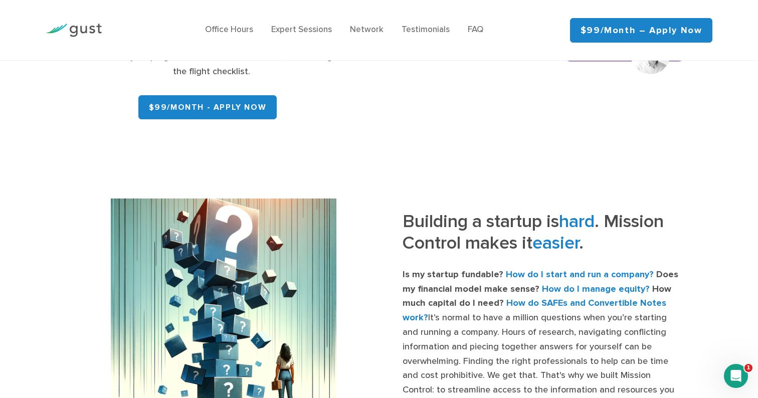
scroll to position [266, 0]
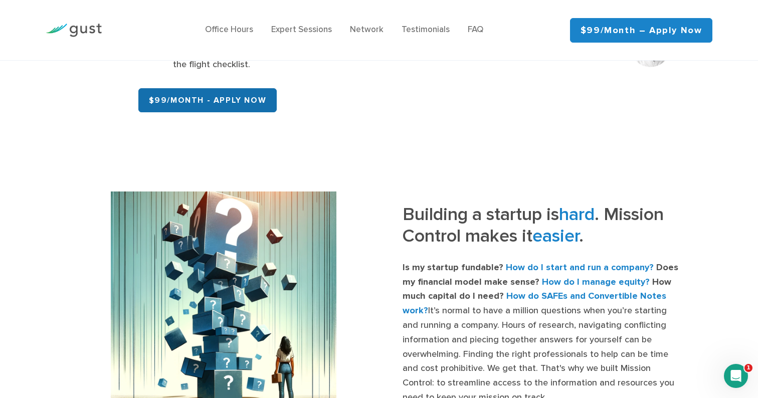
click at [219, 103] on link "$99/month - APPLY NOW" at bounding box center [207, 100] width 139 height 24
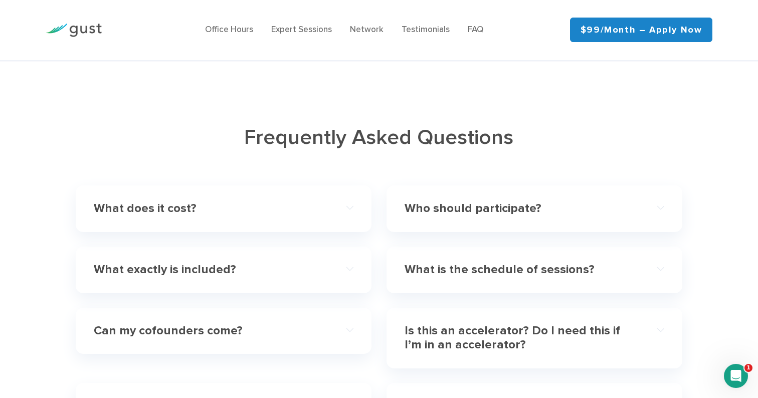
scroll to position [2944, 0]
click at [346, 193] on div "What does it cost?" at bounding box center [224, 208] width 260 height 31
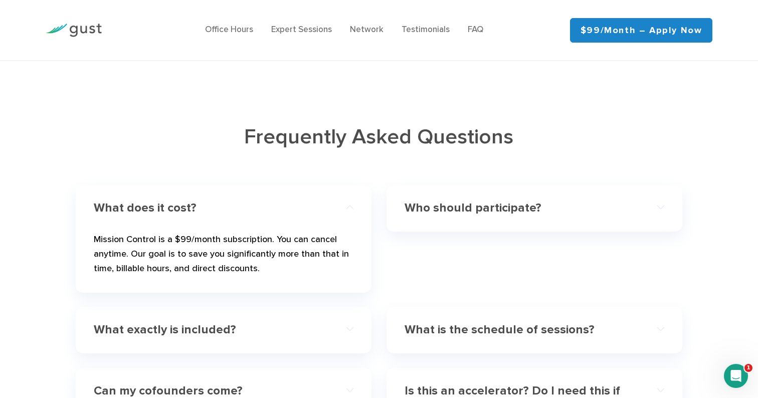
click at [474, 201] on h4 "Who should participate?" at bounding box center [522, 208] width 234 height 15
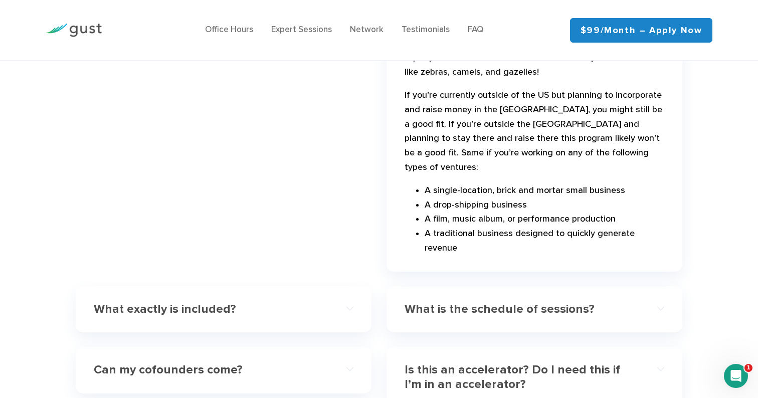
scroll to position [3187, 0]
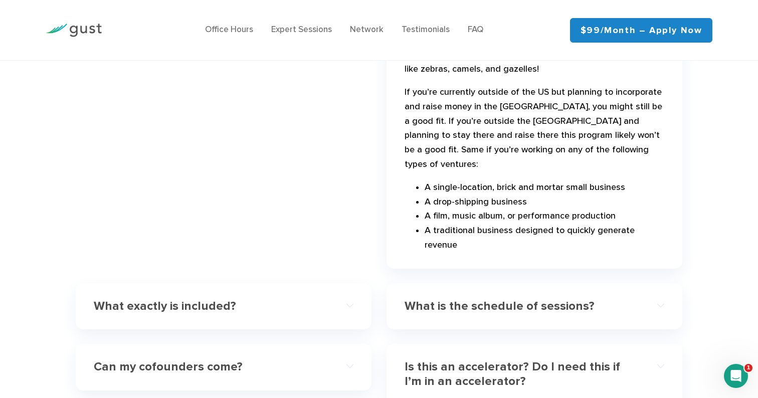
click at [244, 299] on h4 "What exactly is included?" at bounding box center [211, 306] width 234 height 15
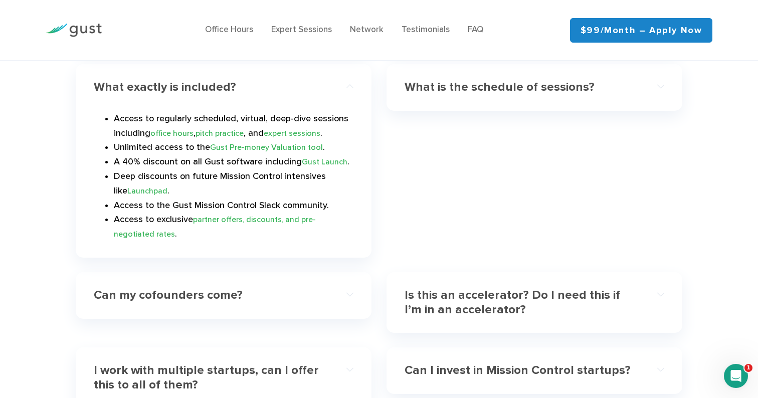
scroll to position [3139, 0]
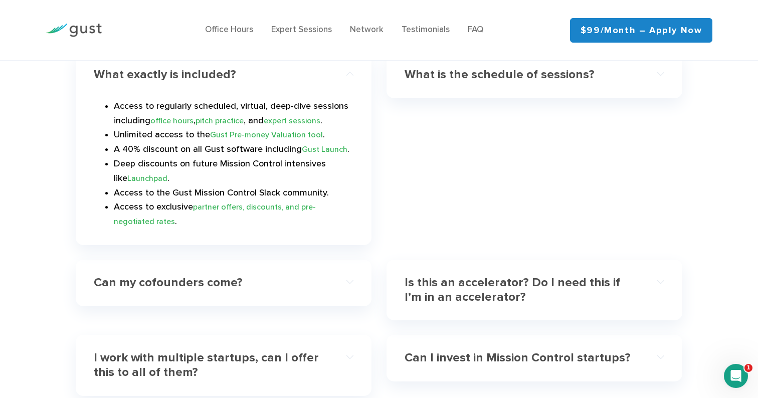
click at [240, 268] on div "Can my cofounders come?" at bounding box center [224, 283] width 260 height 31
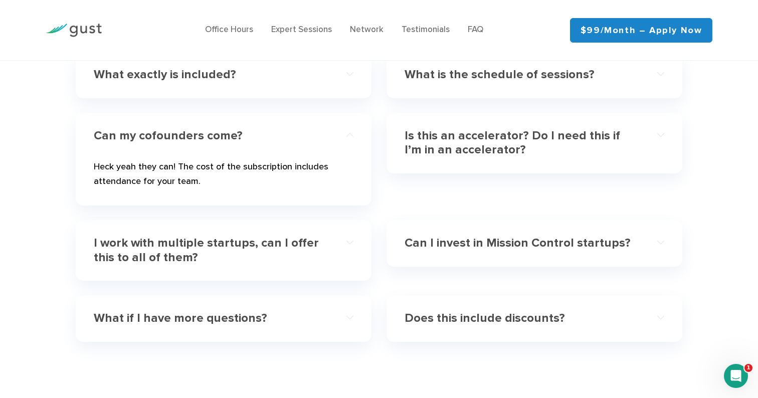
scroll to position [3131, 0]
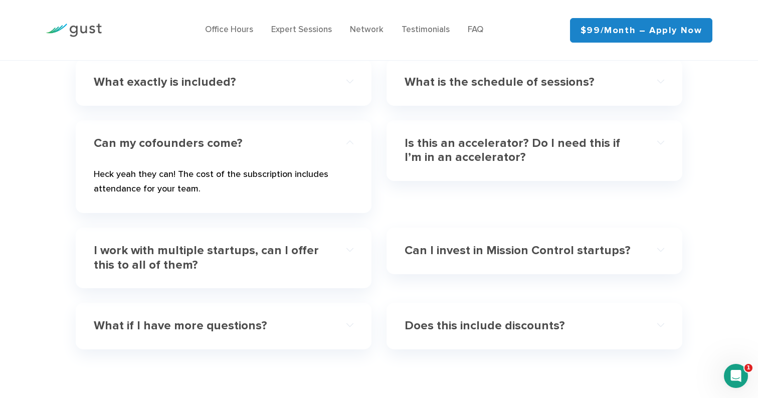
click at [471, 141] on div "Is this an accelerator? Do I need this if I’m in an accelerator?" at bounding box center [535, 150] width 260 height 45
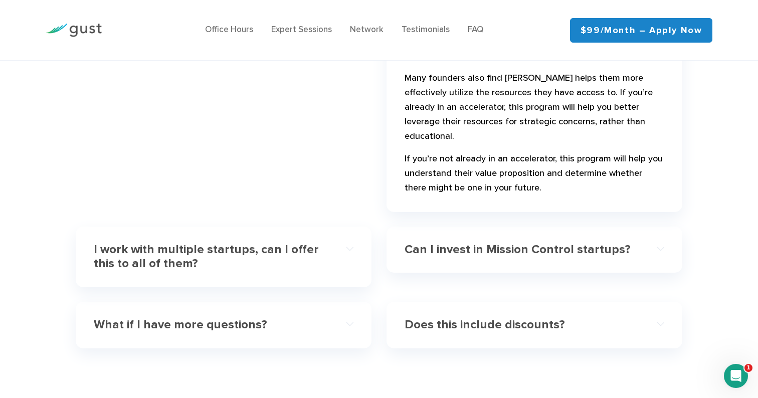
scroll to position [3392, 0]
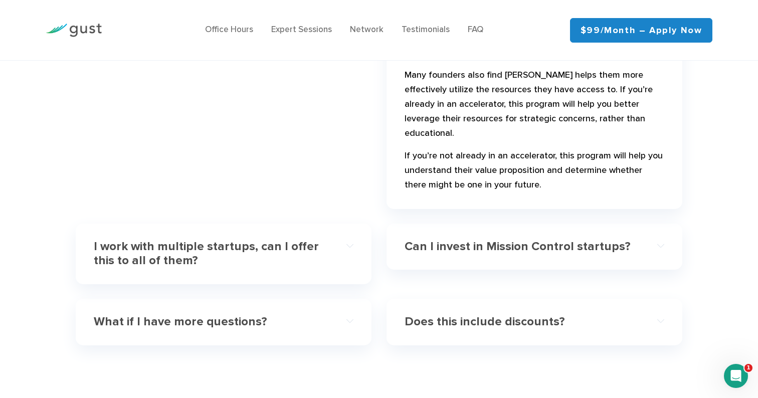
click at [297, 240] on h4 "I work with multiple startups, can I offer this to all of them?" at bounding box center [211, 254] width 234 height 29
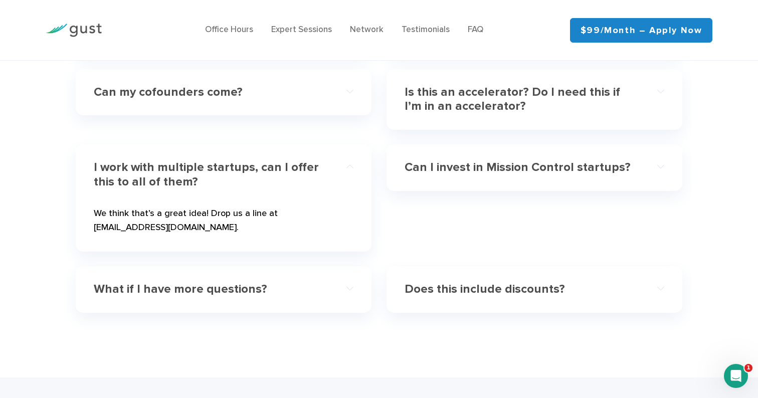
scroll to position [3166, 0]
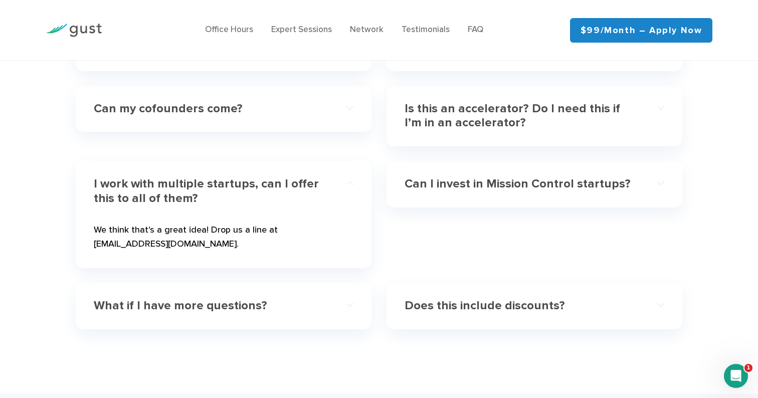
click at [451, 169] on div "Can I invest in Mission Control startups?" at bounding box center [535, 184] width 260 height 31
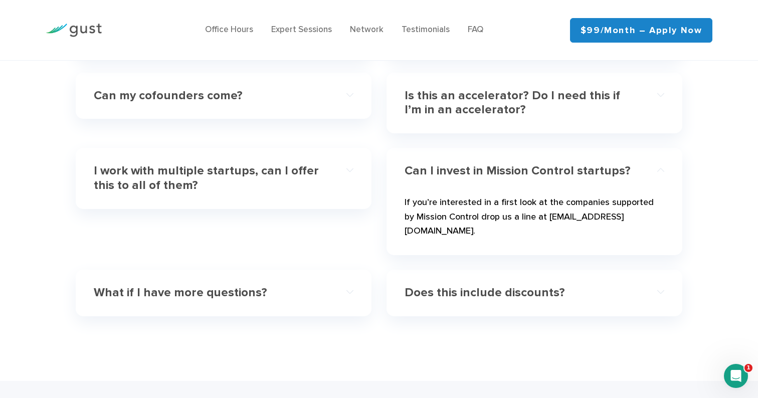
scroll to position [3180, 0]
click at [254, 285] on h4 "What if I have more questions?" at bounding box center [211, 292] width 234 height 15
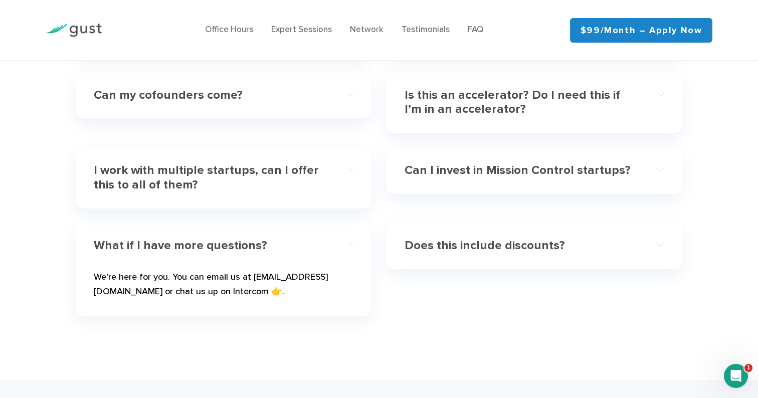
click at [483, 239] on h4 "Does this include discounts?" at bounding box center [522, 246] width 234 height 15
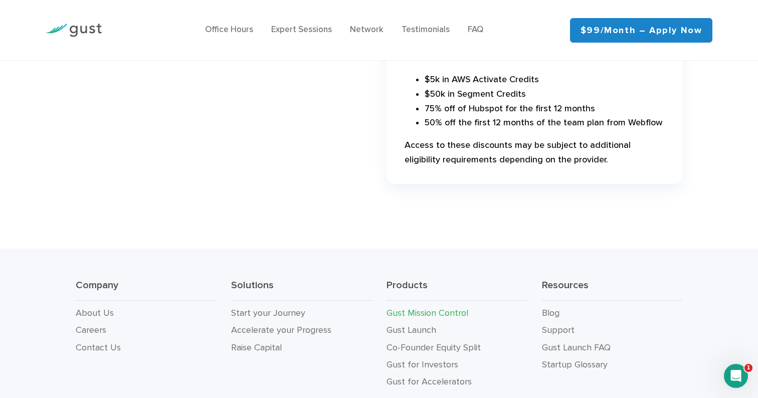
scroll to position [3534, 0]
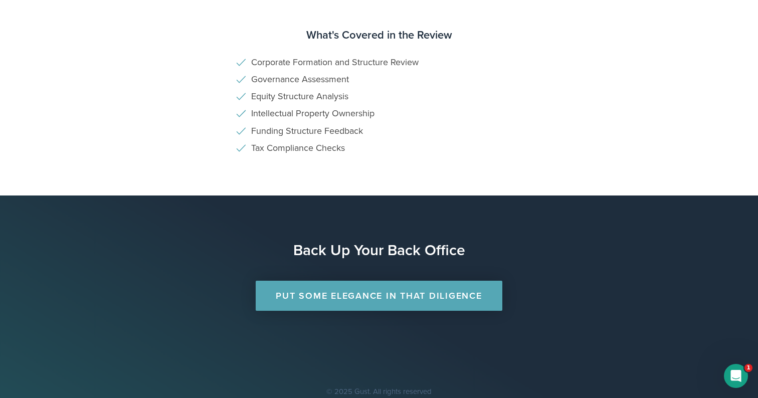
scroll to position [673, 0]
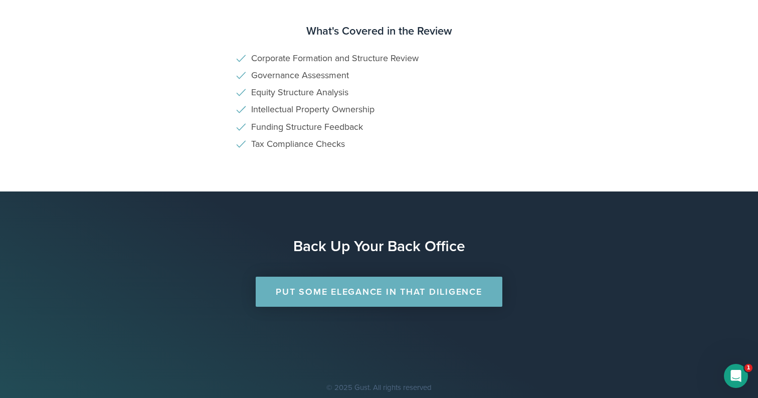
click at [325, 299] on link "Put Some Elegance in that Diligence" at bounding box center [379, 292] width 246 height 30
